Goal: Information Seeking & Learning: Learn about a topic

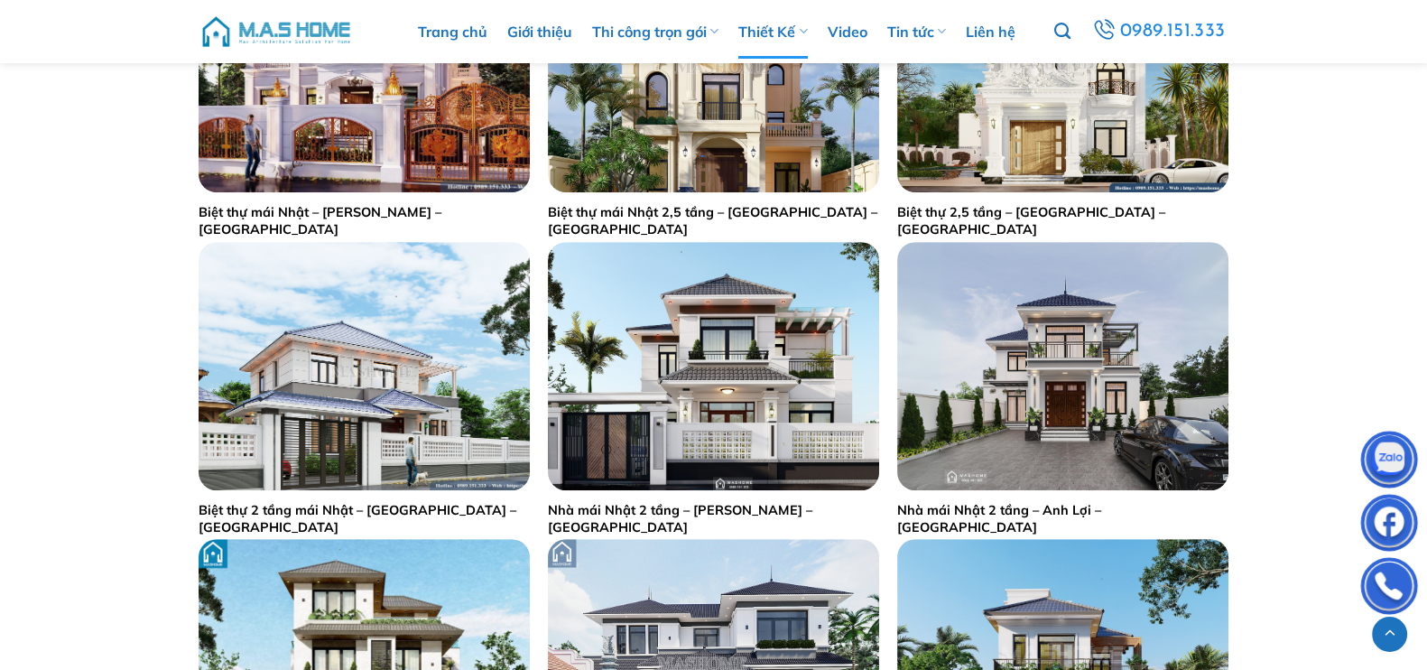
scroll to position [1316, 0]
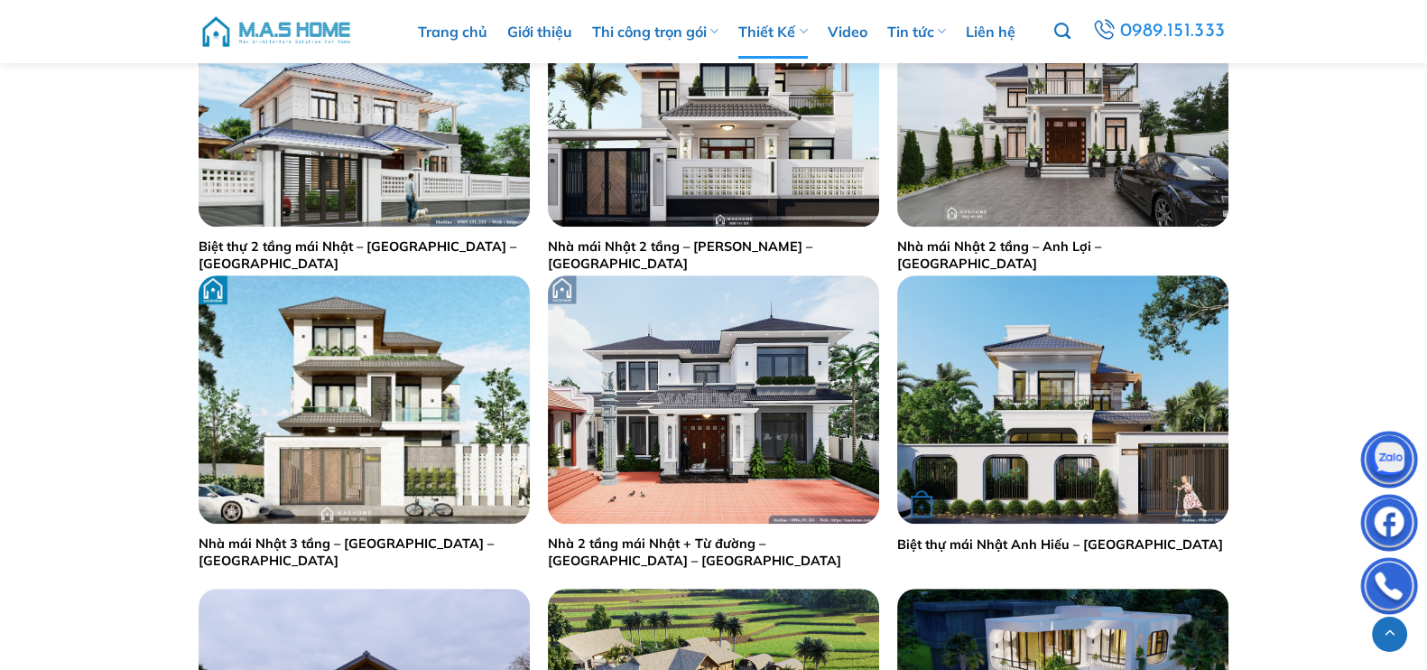
drag, startPoint x: 980, startPoint y: 534, endPoint x: 967, endPoint y: 543, distance: 15.5
drag, startPoint x: 1048, startPoint y: 237, endPoint x: 1073, endPoint y: 245, distance: 25.4
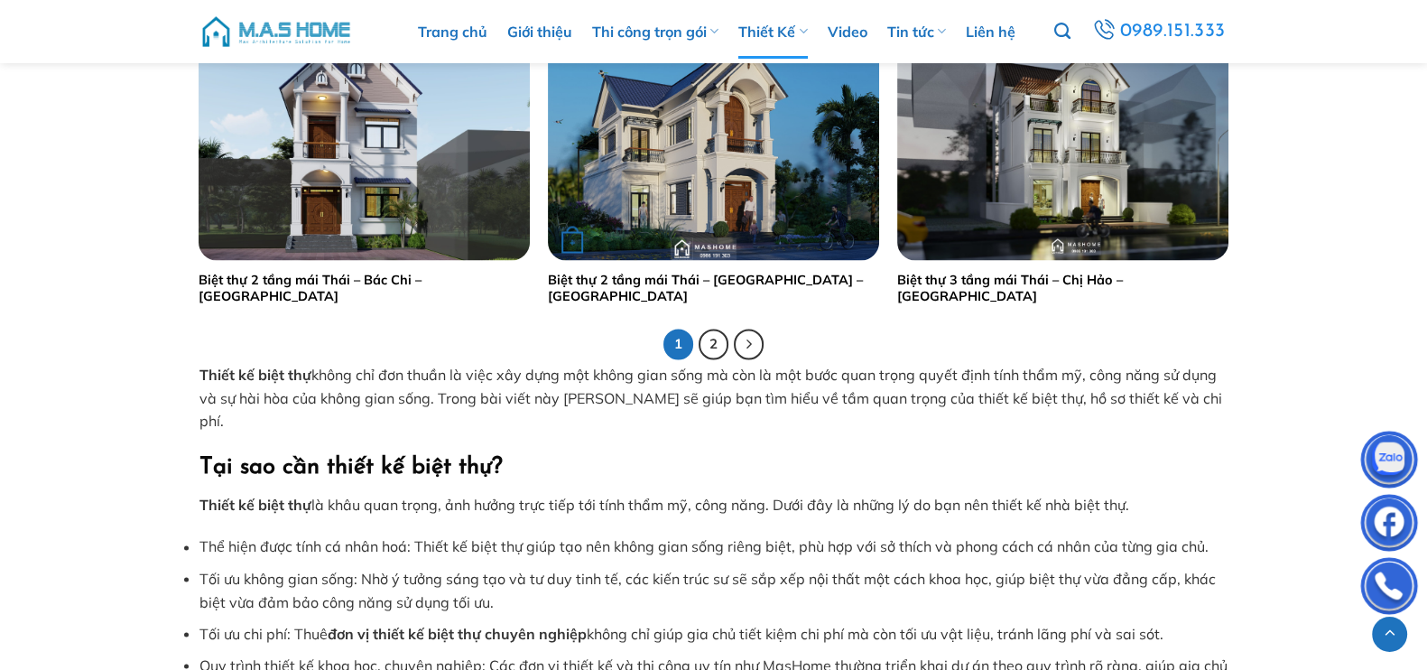
scroll to position [3686, 0]
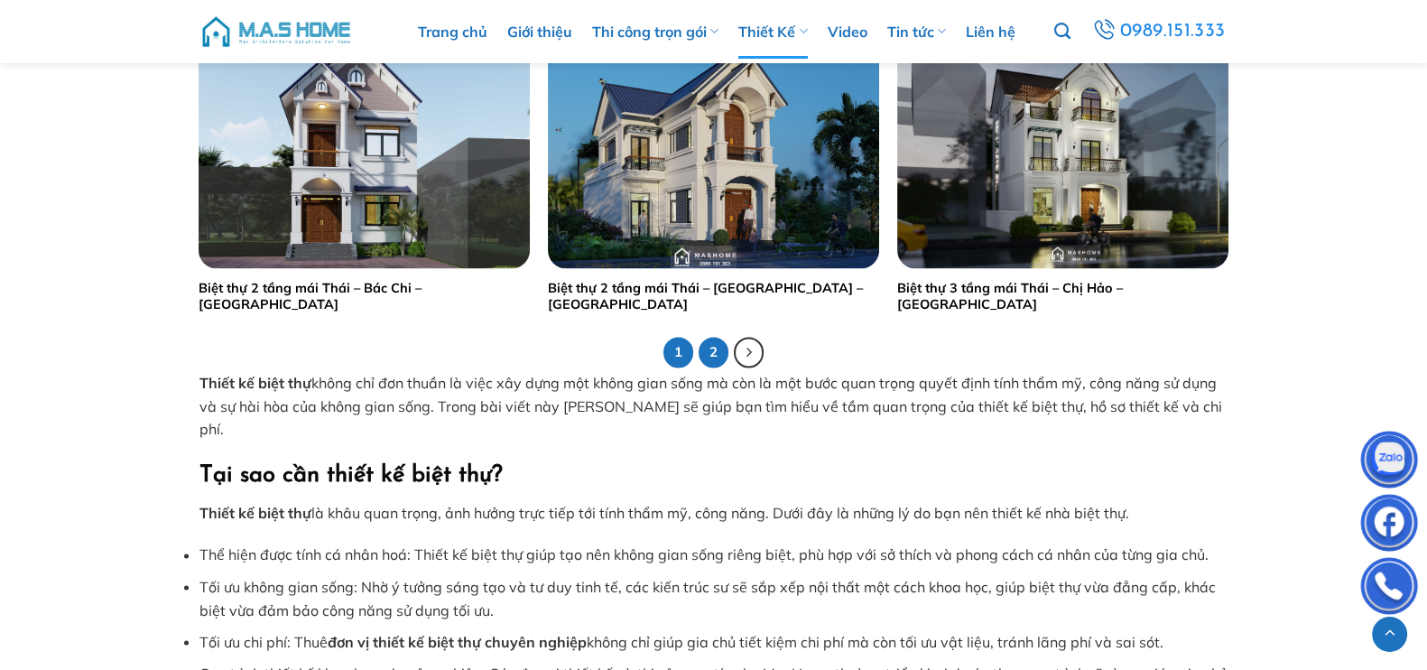
click at [714, 354] on link "2" at bounding box center [714, 352] width 31 height 31
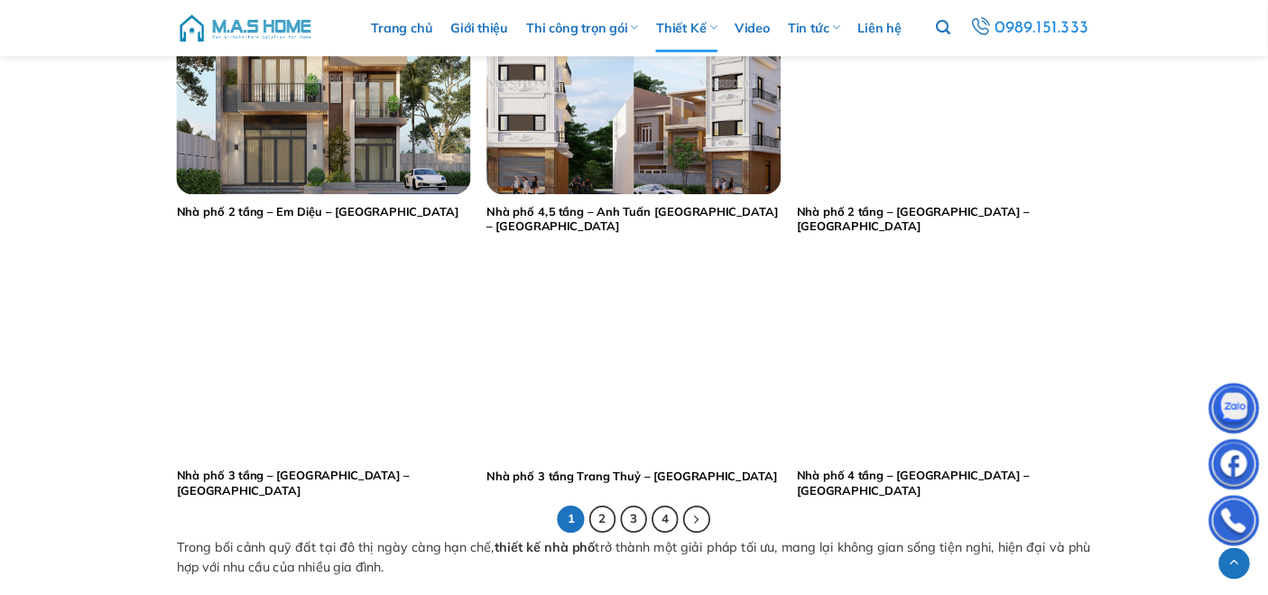
scroll to position [3423, 0]
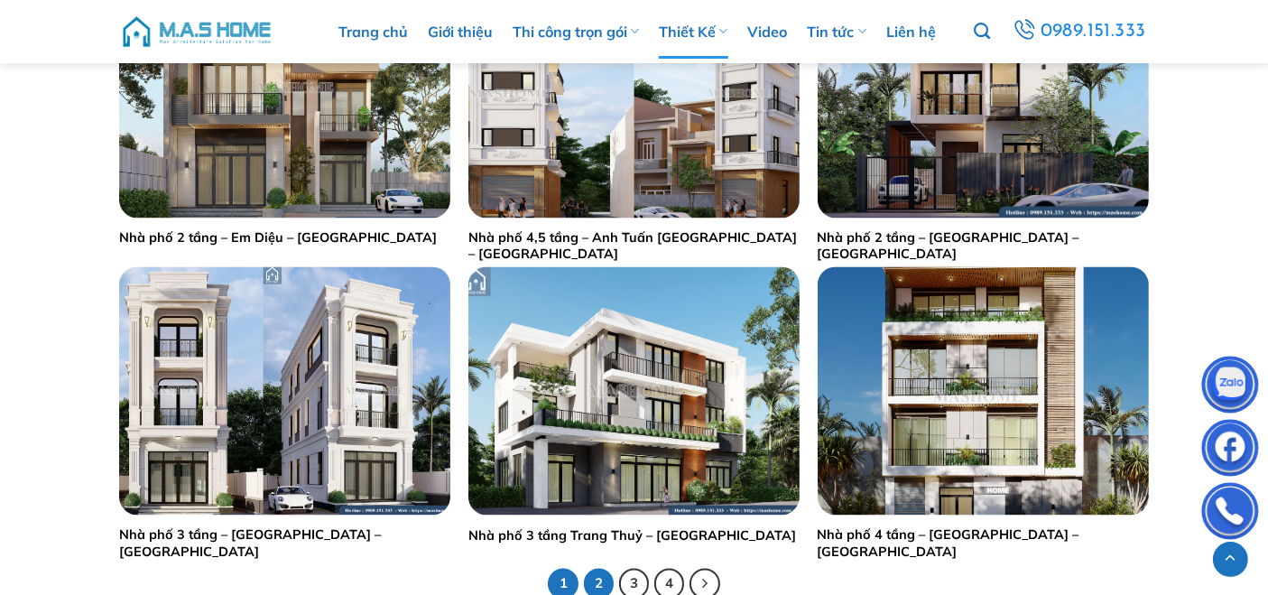
click at [602, 581] on link "2" at bounding box center [599, 584] width 31 height 31
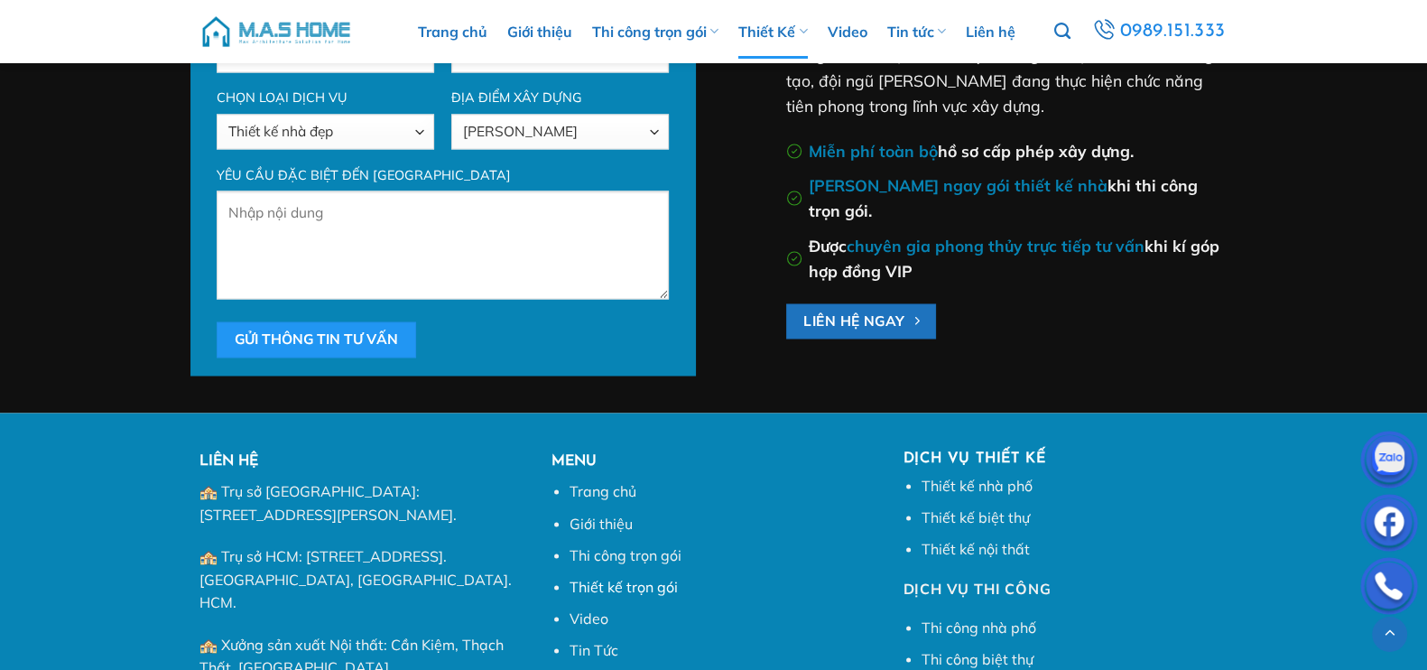
scroll to position [4140, 0]
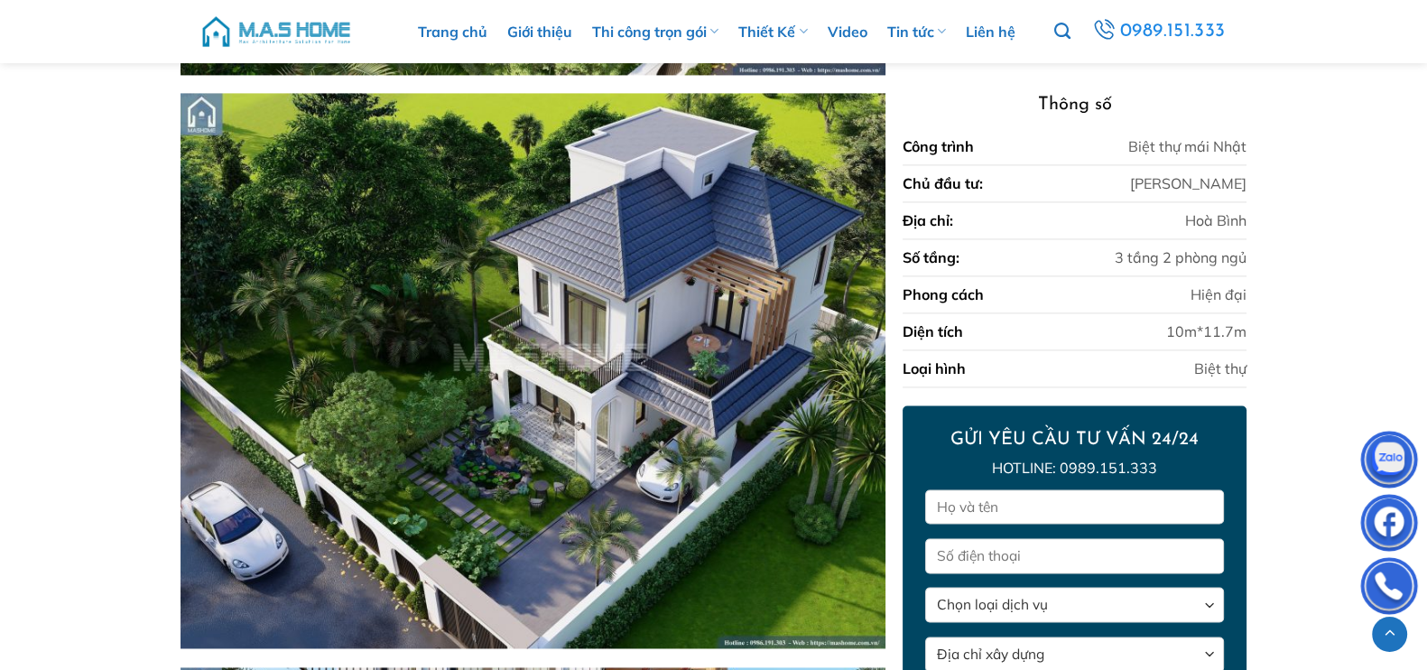
scroll to position [3250, 0]
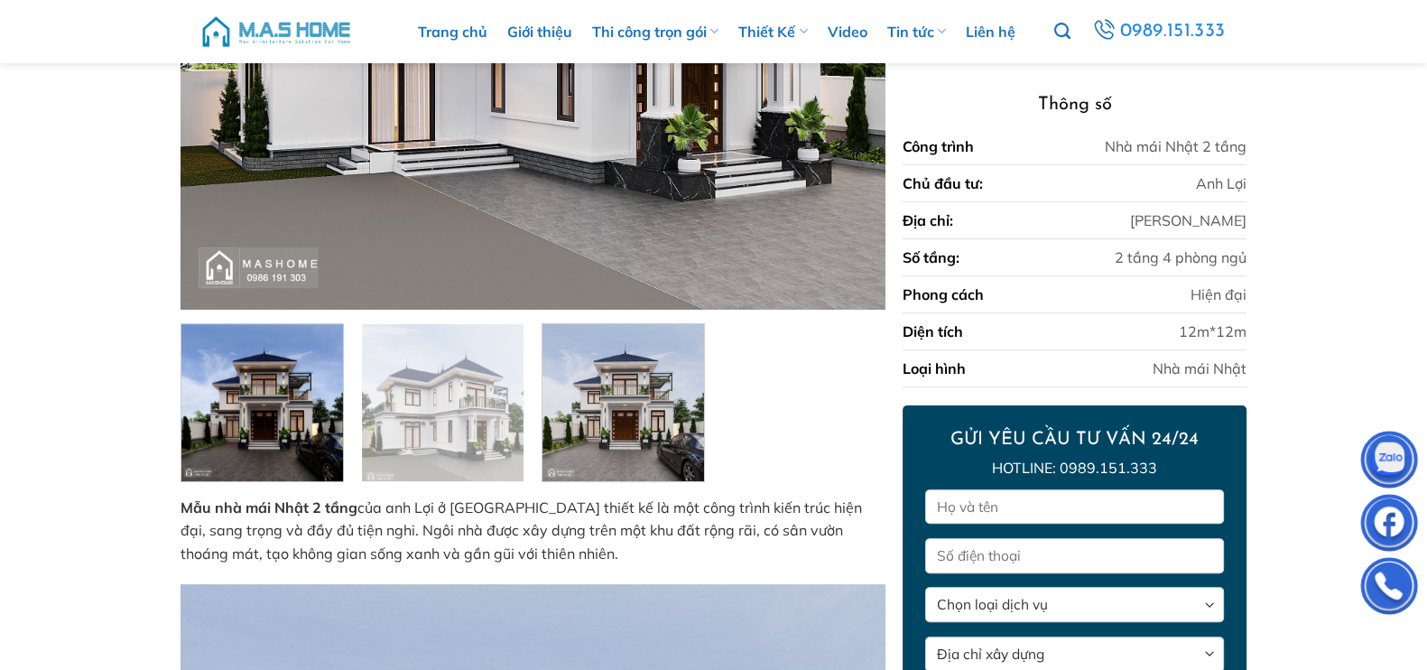
scroll to position [336, 0]
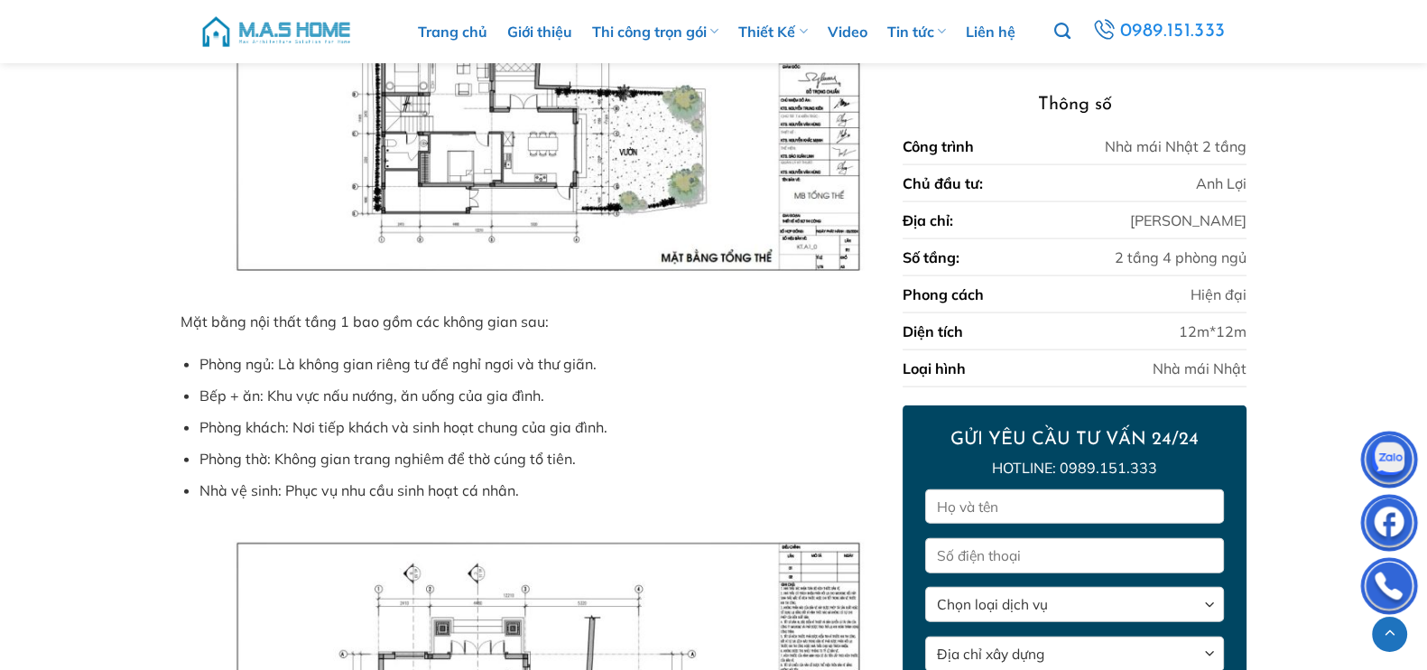
scroll to position [5339, 0]
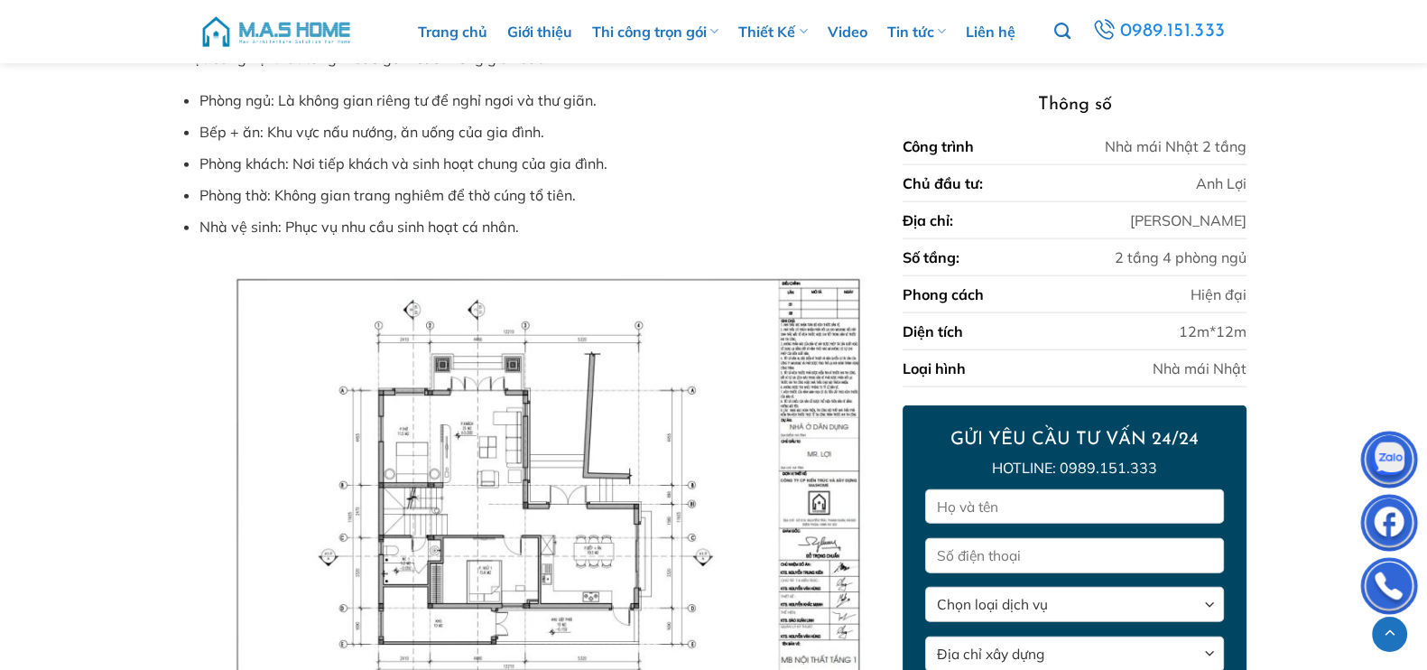
click at [512, 410] on img at bounding box center [533, 507] width 704 height 498
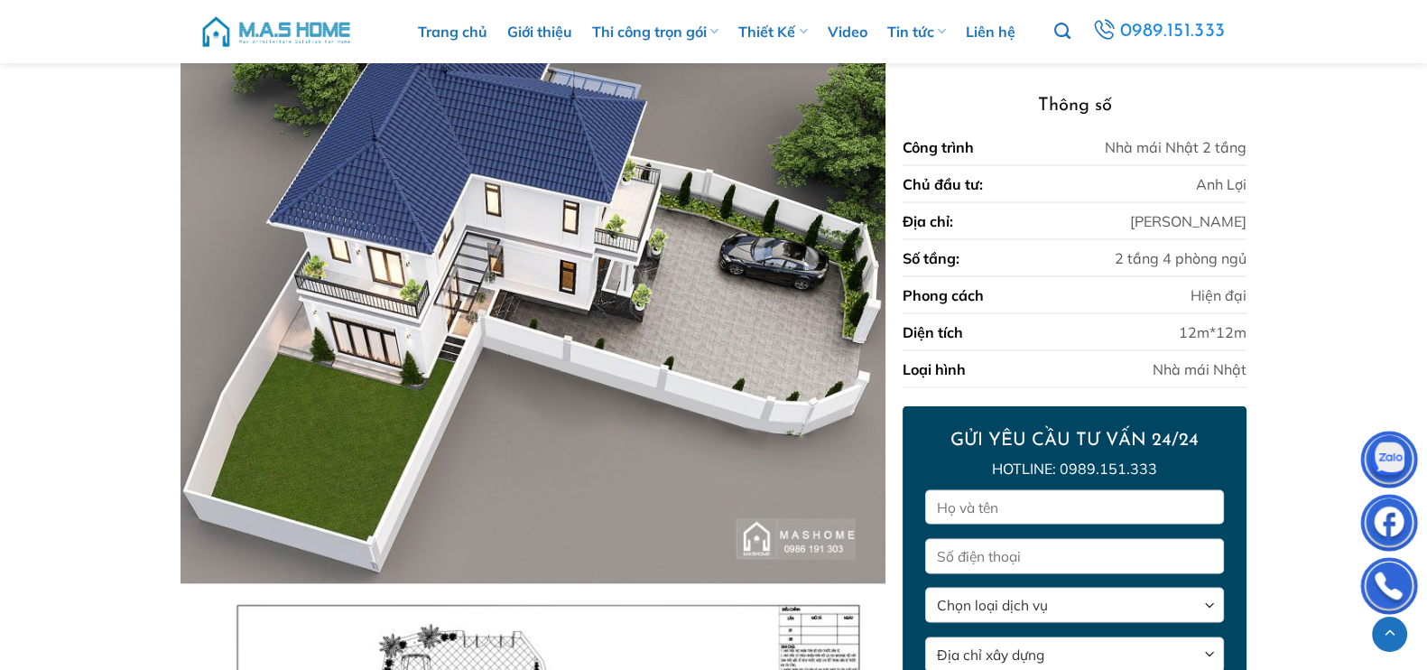
scroll to position [4812, 0]
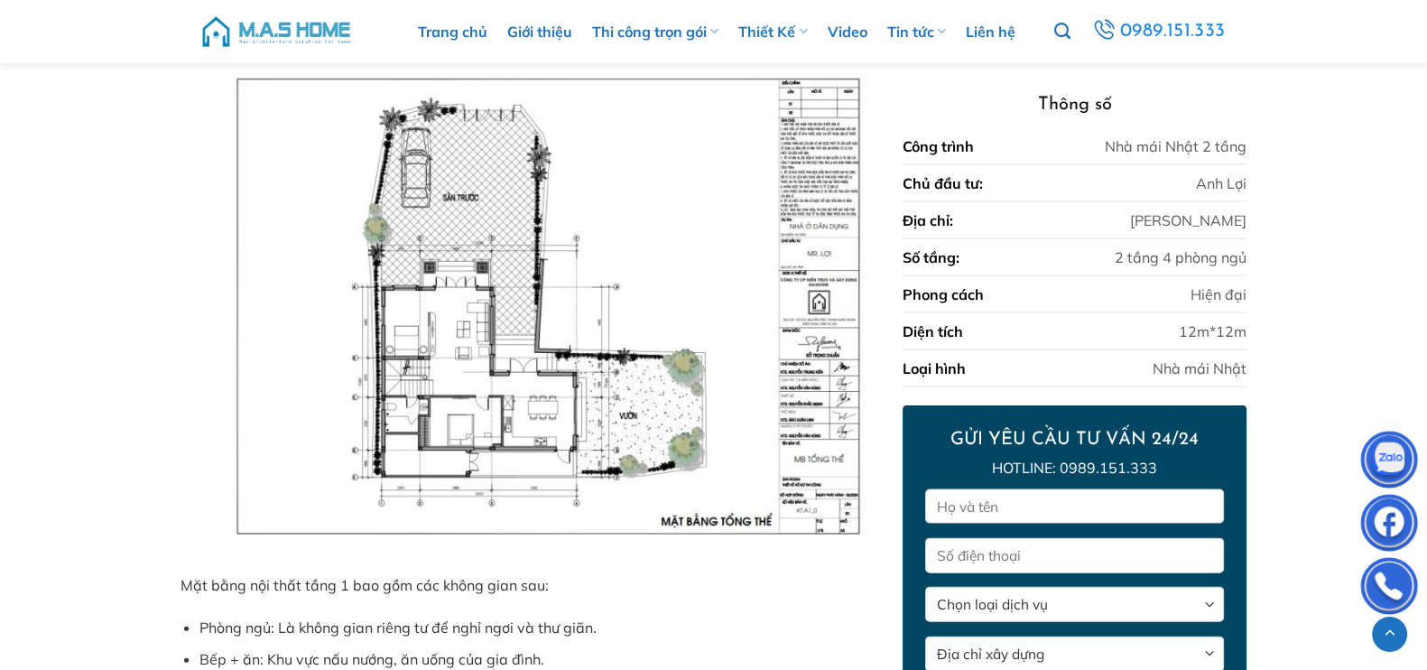
click at [446, 353] on img at bounding box center [533, 307] width 704 height 498
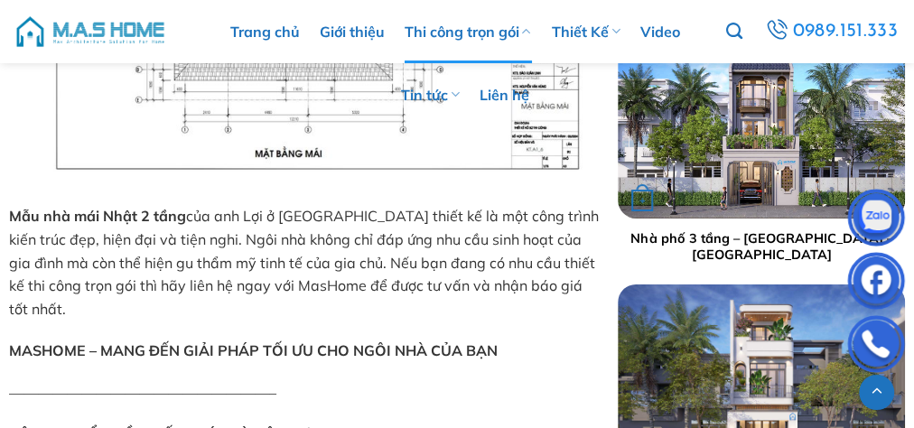
scroll to position [6856, 0]
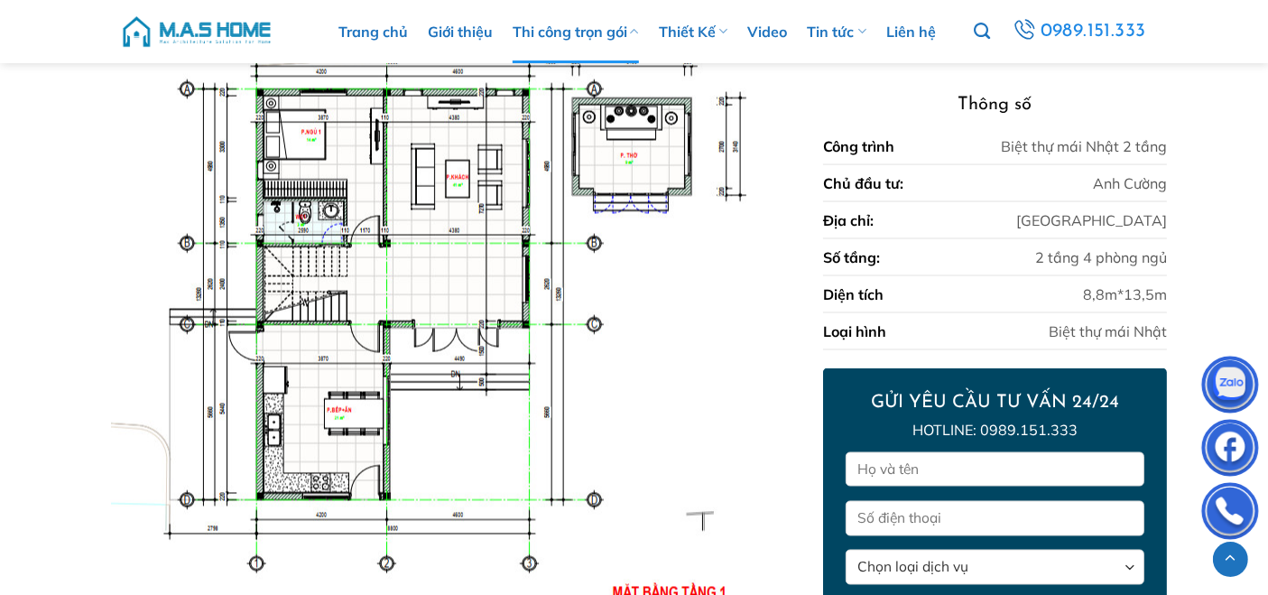
scroll to position [3276, 0]
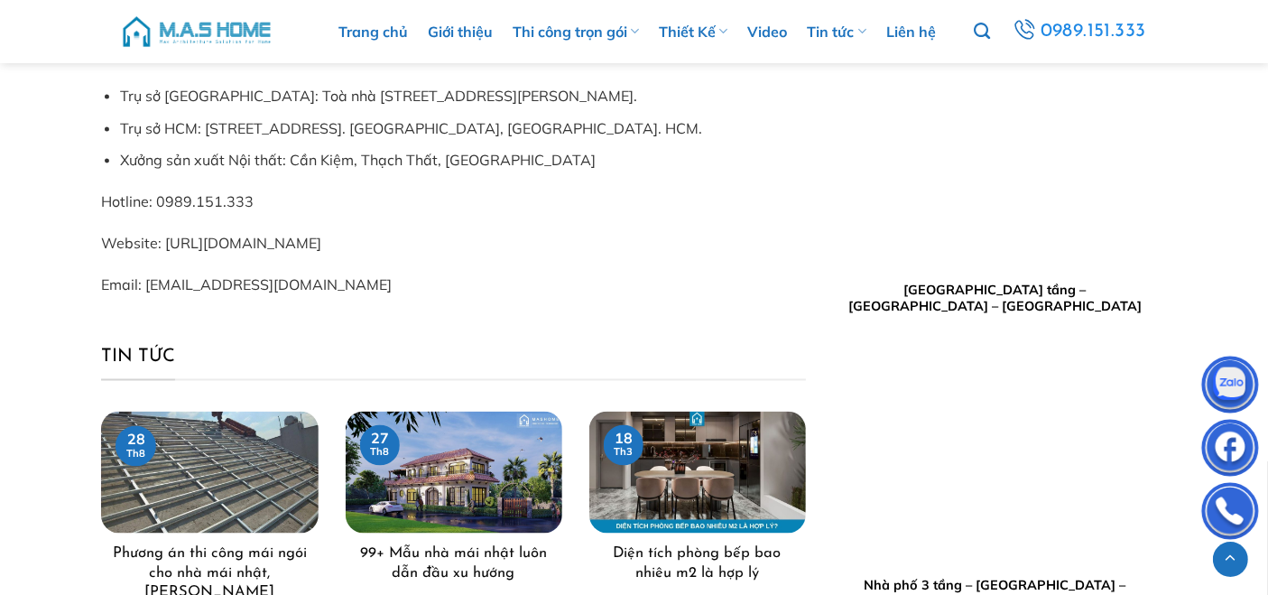
scroll to position [2809, 0]
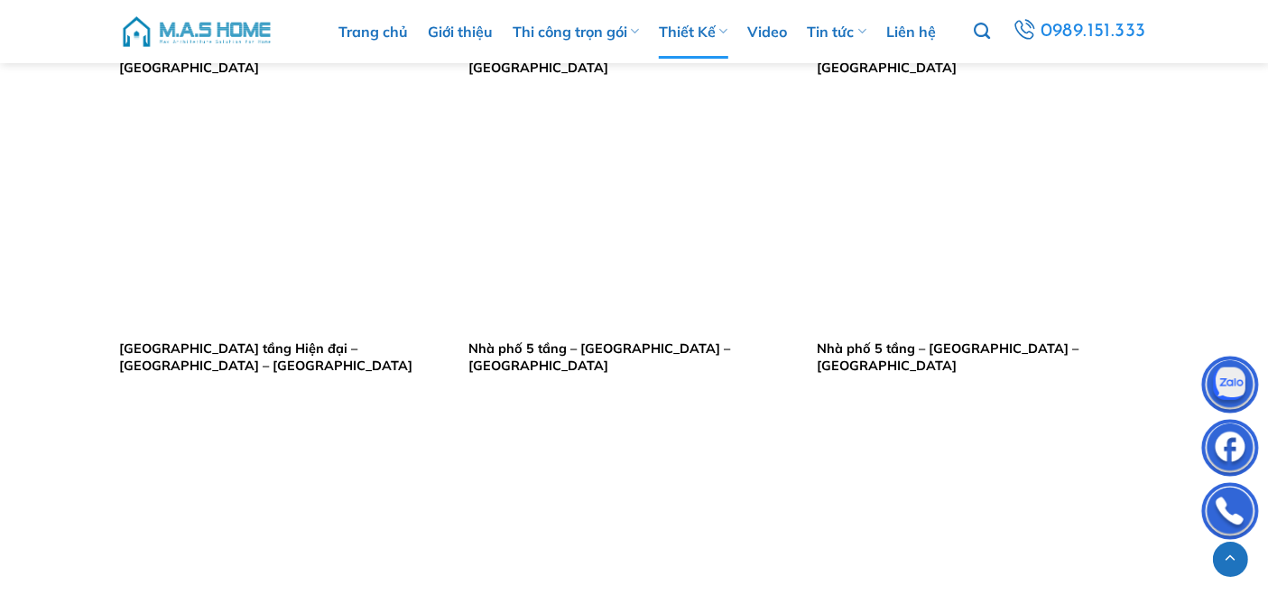
scroll to position [1170, 0]
